Goal: Transaction & Acquisition: Purchase product/service

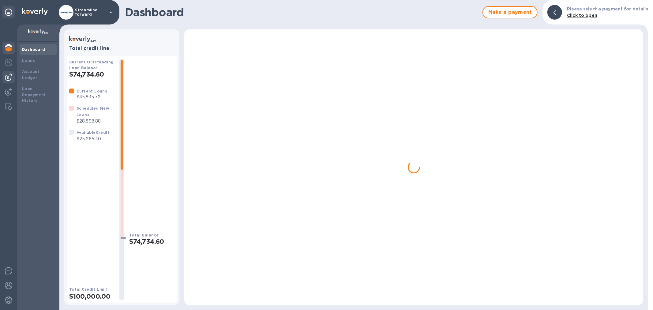
click at [7, 77] on img at bounding box center [8, 76] width 7 height 7
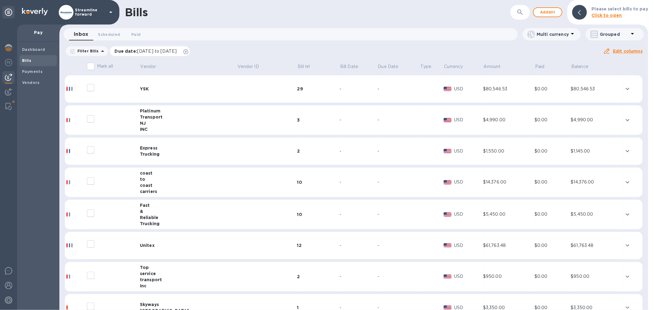
click at [188, 51] on icon at bounding box center [185, 51] width 5 height 5
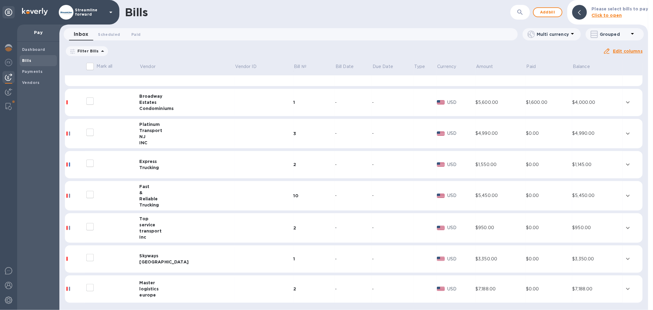
scroll to position [139, 0]
click at [129, 190] on div at bounding box center [108, 193] width 49 height 15
click at [71, 194] on div at bounding box center [70, 195] width 2 height 4
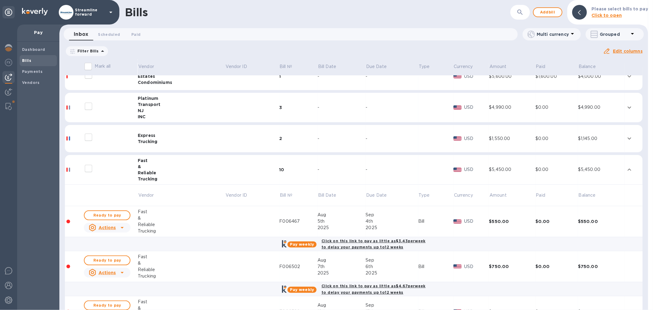
scroll to position [207, 0]
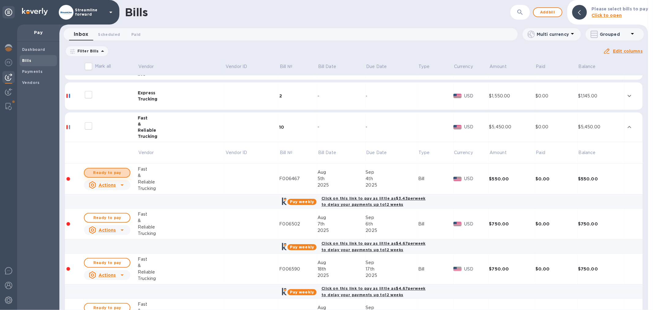
click at [108, 171] on span "Ready to pay" at bounding box center [106, 172] width 35 height 7
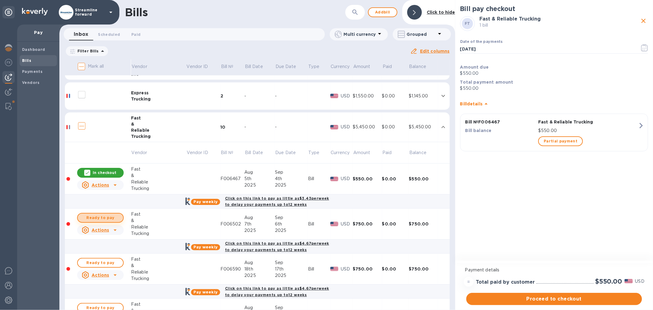
click at [106, 218] on span "Ready to pay" at bounding box center [100, 217] width 35 height 7
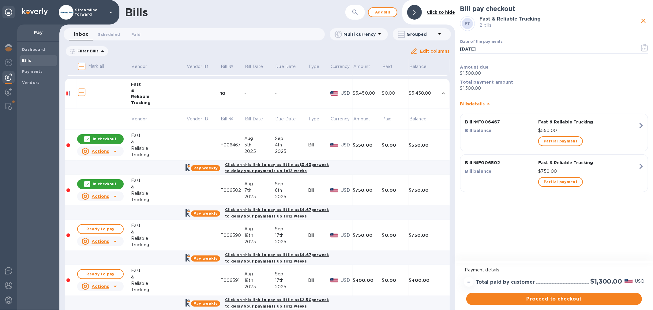
scroll to position [241, 0]
click at [100, 226] on span "Ready to pay" at bounding box center [100, 228] width 35 height 7
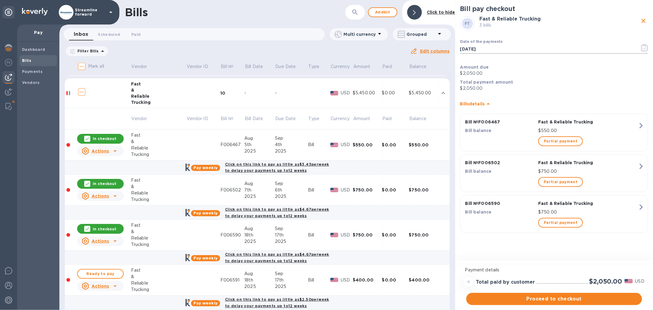
click at [492, 47] on input "[DATE]" at bounding box center [547, 48] width 175 height 9
click at [647, 47] on icon "button" at bounding box center [644, 47] width 7 height 7
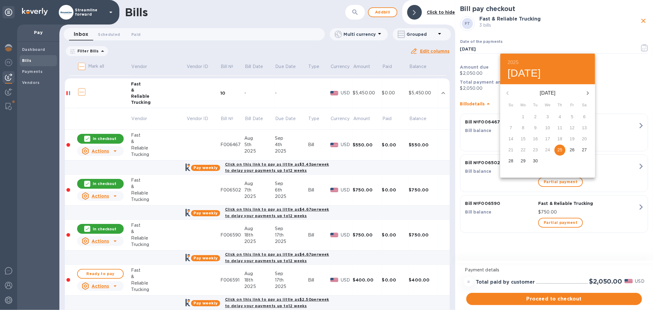
click at [522, 159] on p "29" at bounding box center [523, 161] width 5 height 6
type input "[DATE]"
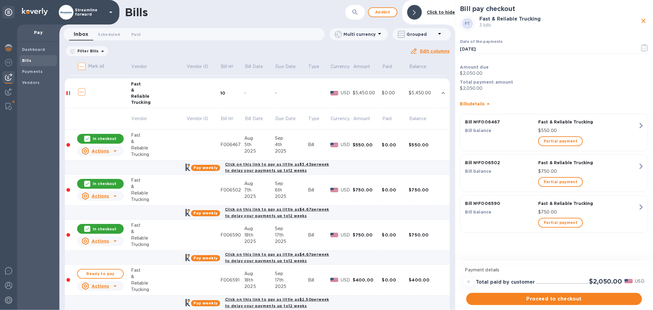
click at [489, 240] on div "Bill pay checkout FT Fast & Reliable Trucking 3 bills Date of the payments [DAT…" at bounding box center [554, 131] width 198 height 262
click at [563, 298] on span "Proceed to checkout" at bounding box center [554, 298] width 166 height 7
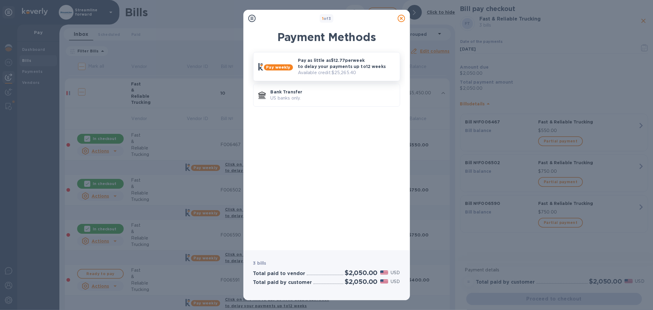
click at [316, 68] on p "Pay as little as $12.77 per week to delay your payments up to 12 weeks" at bounding box center [346, 63] width 97 height 12
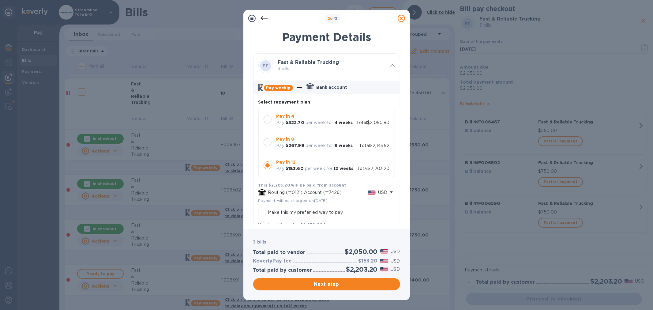
click at [284, 115] on b "Pay in 4" at bounding box center [285, 116] width 18 height 5
click at [339, 282] on span "Next step" at bounding box center [326, 283] width 137 height 7
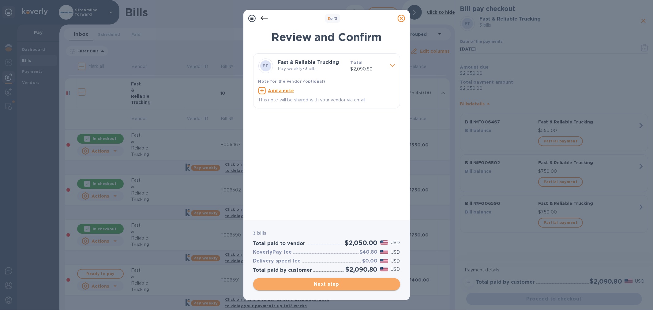
click at [337, 284] on span "Next step" at bounding box center [326, 283] width 137 height 7
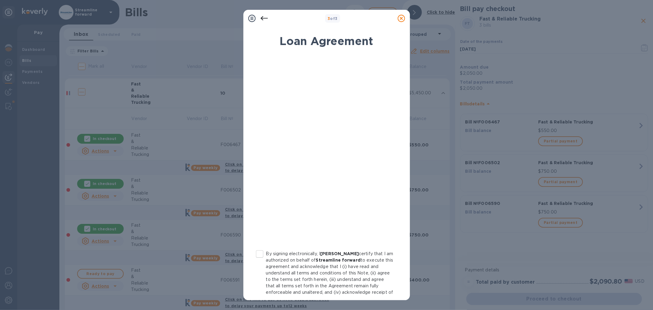
scroll to position [32, 0]
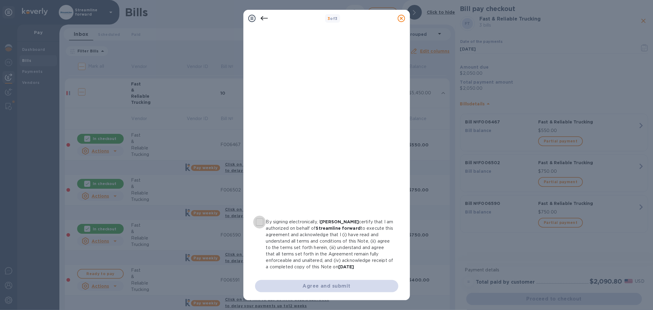
click at [260, 219] on input "By signing electronically, I [PERSON_NAME] certify that I am authorized on beha…" at bounding box center [259, 221] width 13 height 13
checkbox input "true"
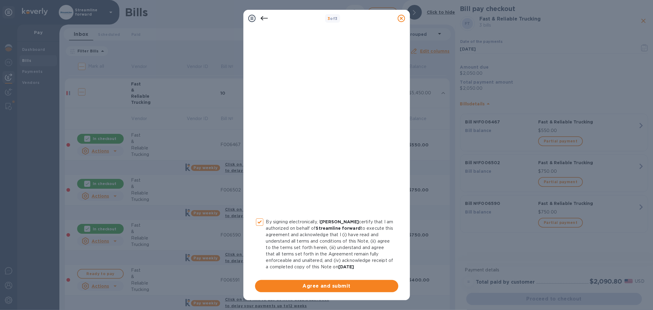
click at [311, 285] on span "Agree and submit" at bounding box center [326, 285] width 133 height 7
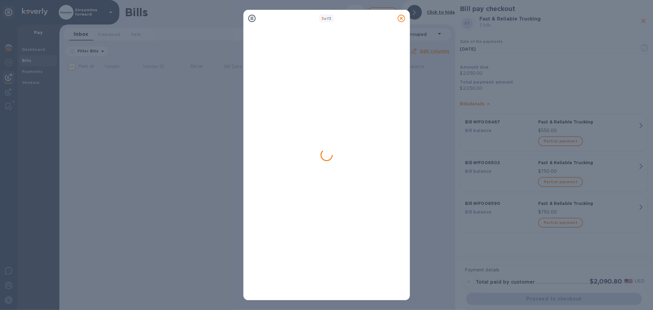
scroll to position [0, 0]
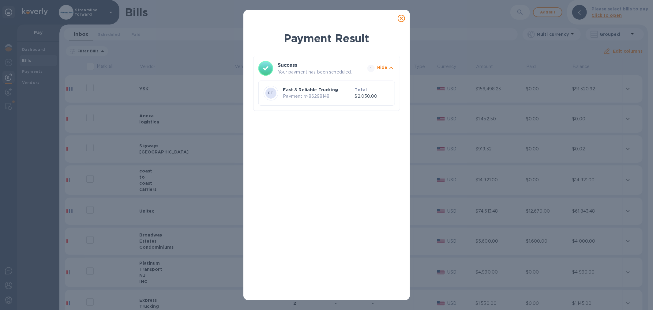
click at [402, 18] on icon at bounding box center [401, 18] width 7 height 7
